Goal: Check status: Check status

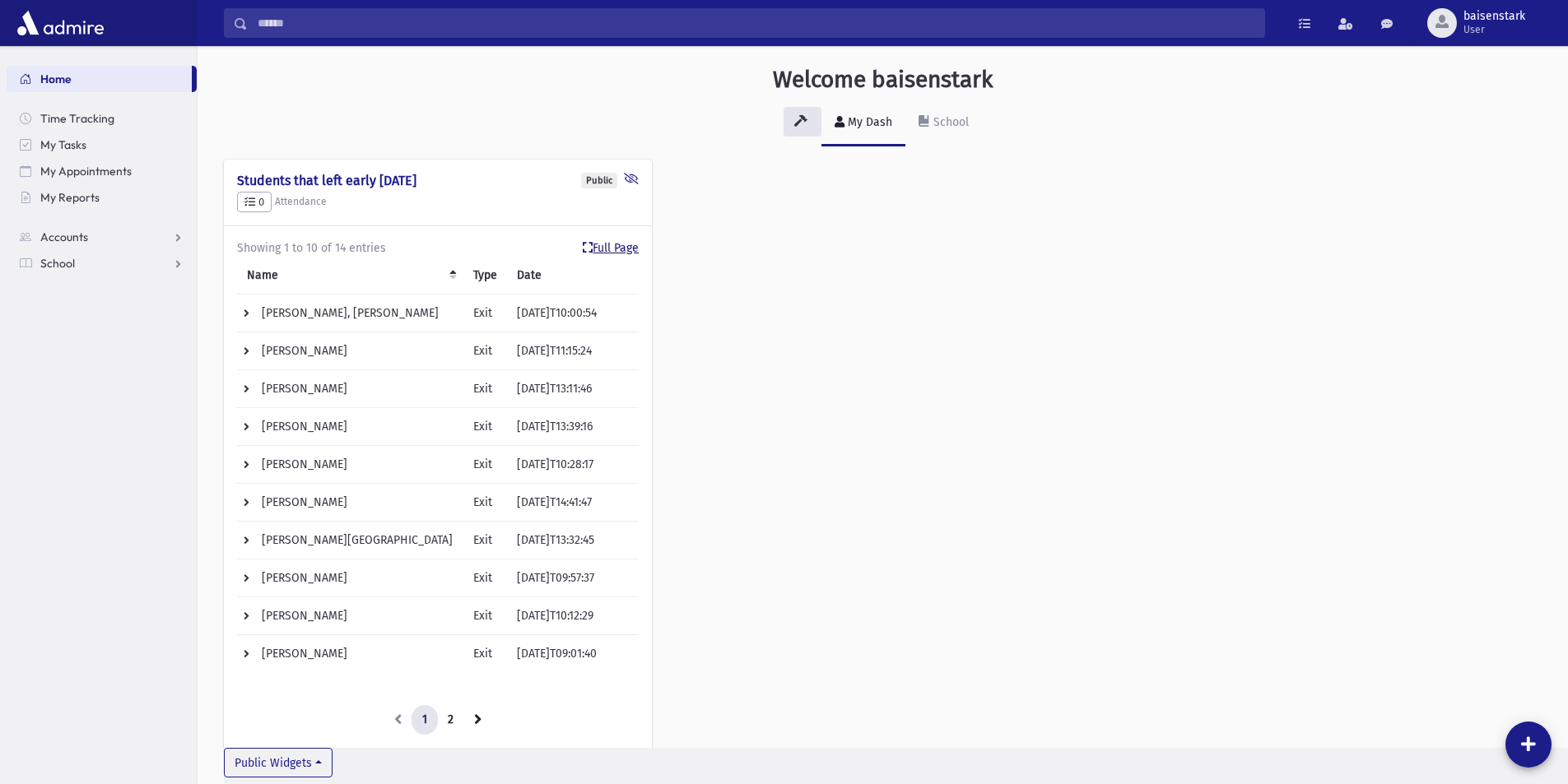
click at [612, 243] on link "Full Page" at bounding box center [610, 248] width 56 height 17
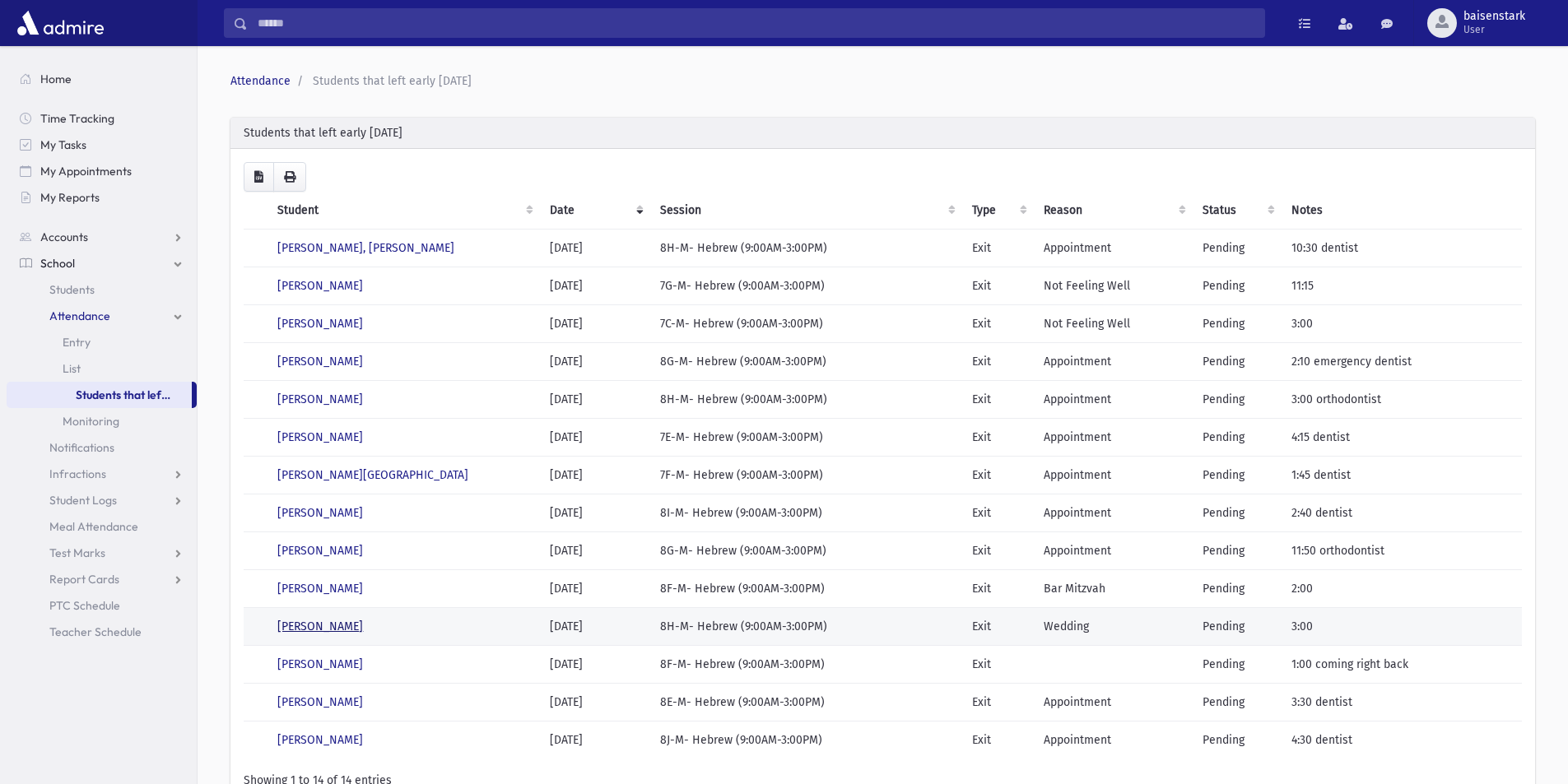
click at [327, 623] on link "[PERSON_NAME]" at bounding box center [319, 626] width 85 height 14
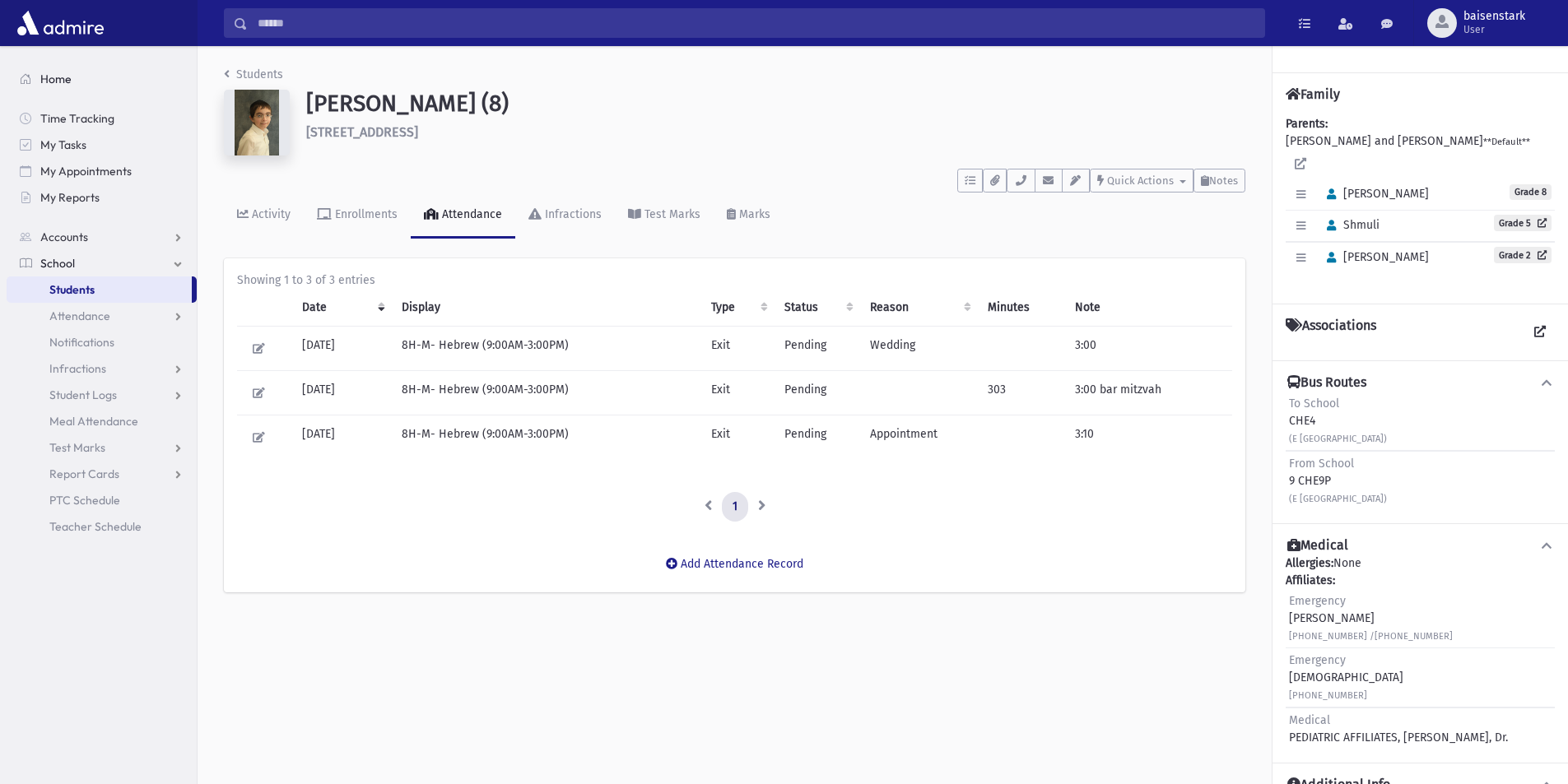
click at [55, 74] on span "Home" at bounding box center [56, 79] width 31 height 15
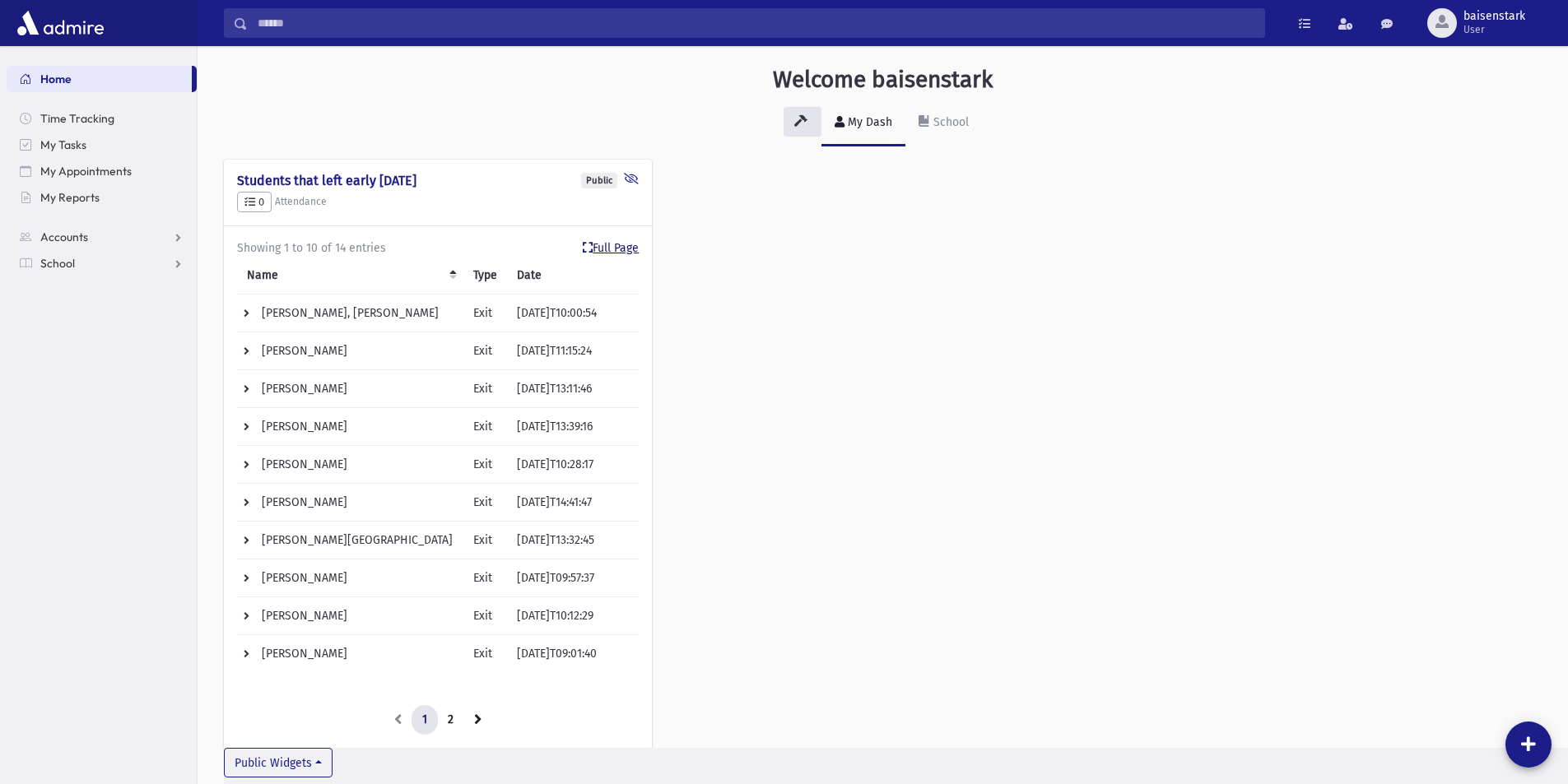
click at [622, 244] on link "Full Page" at bounding box center [610, 248] width 56 height 17
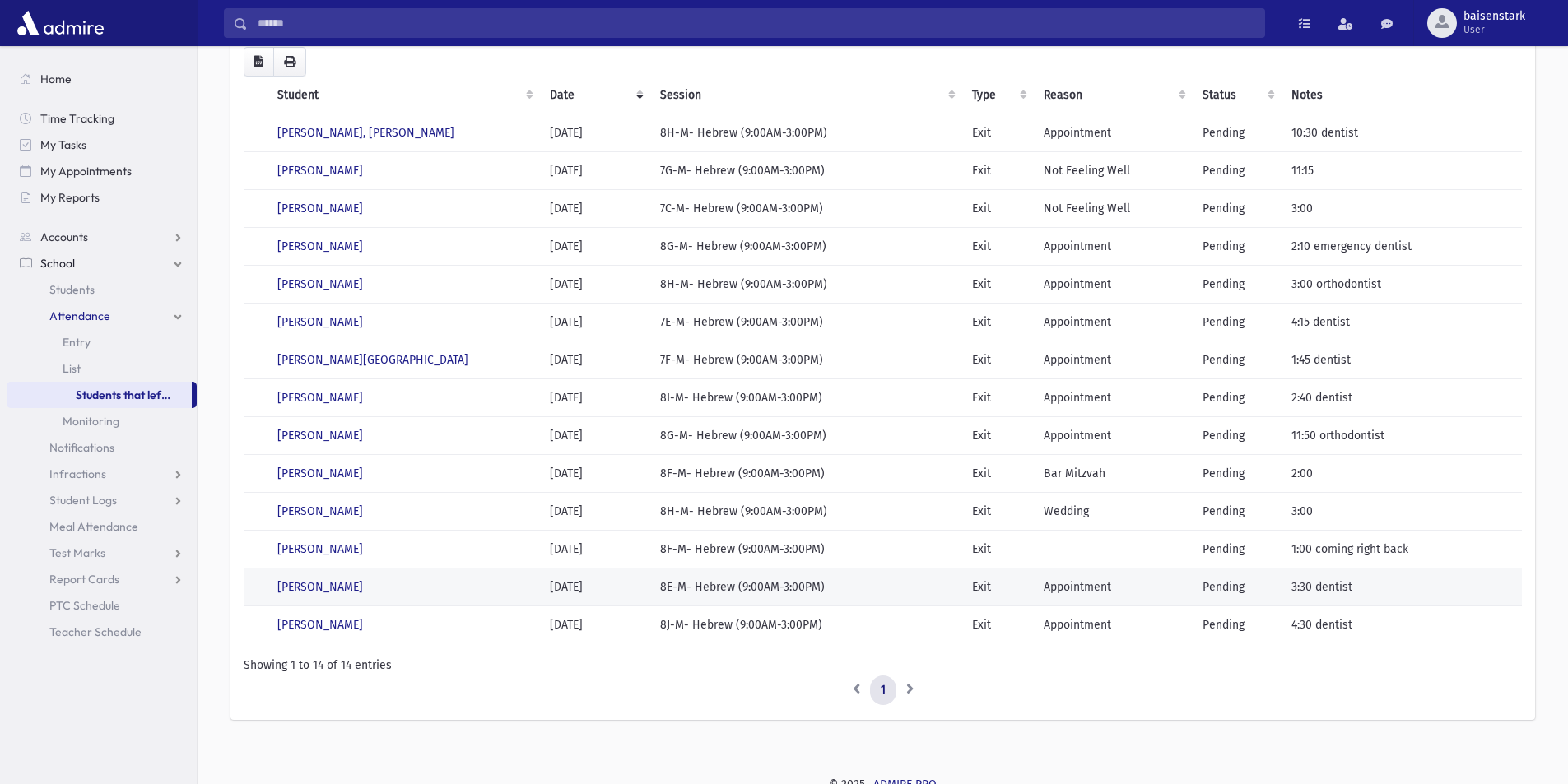
scroll to position [124, 0]
